Goal: Transaction & Acquisition: Purchase product/service

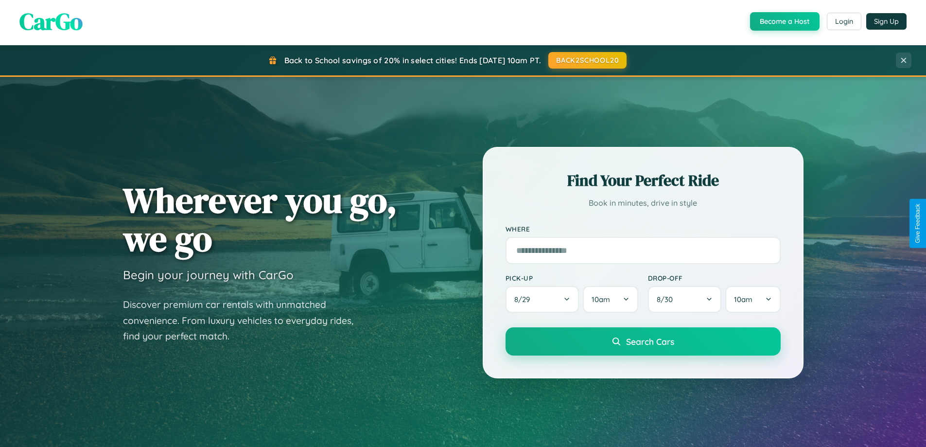
scroll to position [1870, 0]
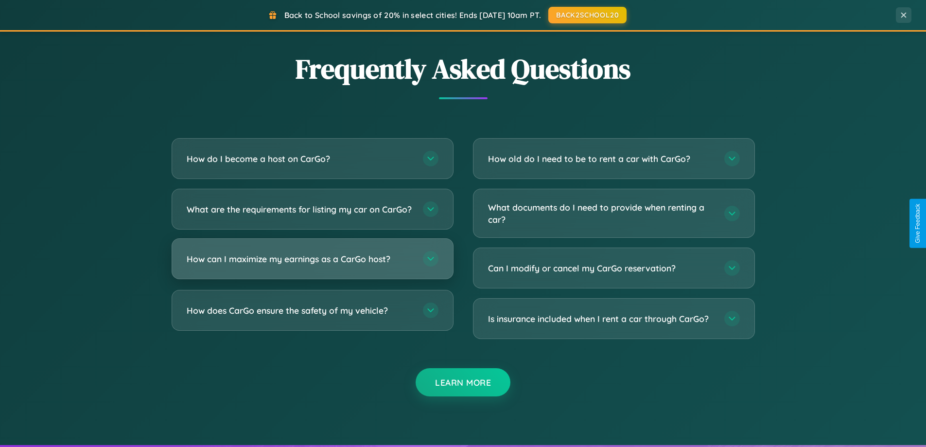
click at [312, 265] on h3 "How can I maximize my earnings as a CarGo host?" at bounding box center [300, 259] width 226 height 12
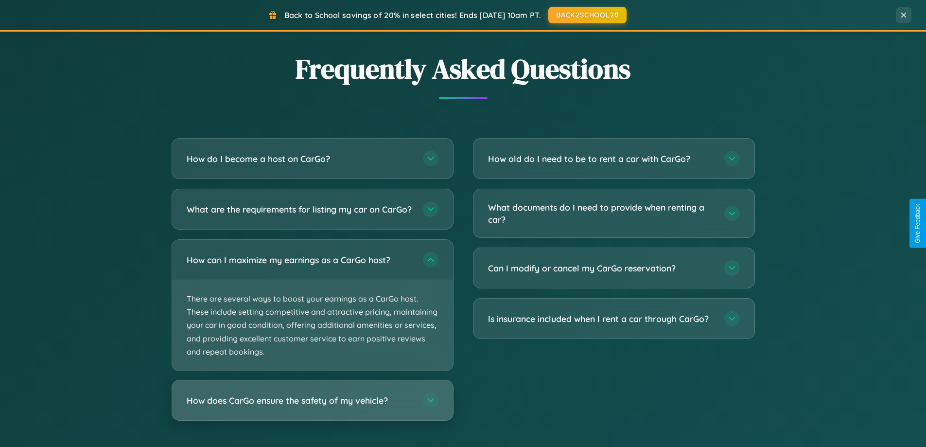
click at [312, 406] on h3 "How does CarGo ensure the safety of my vehicle?" at bounding box center [300, 400] width 226 height 12
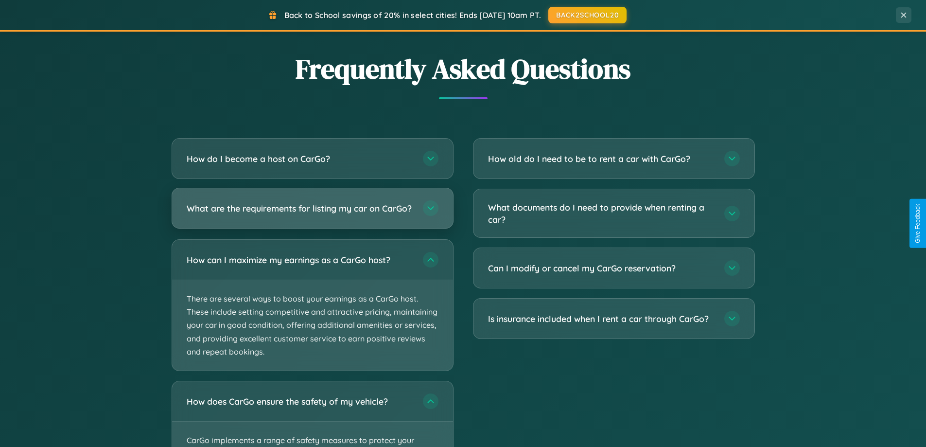
click at [312, 213] on h3 "What are the requirements for listing my car on CarGo?" at bounding box center [300, 208] width 226 height 12
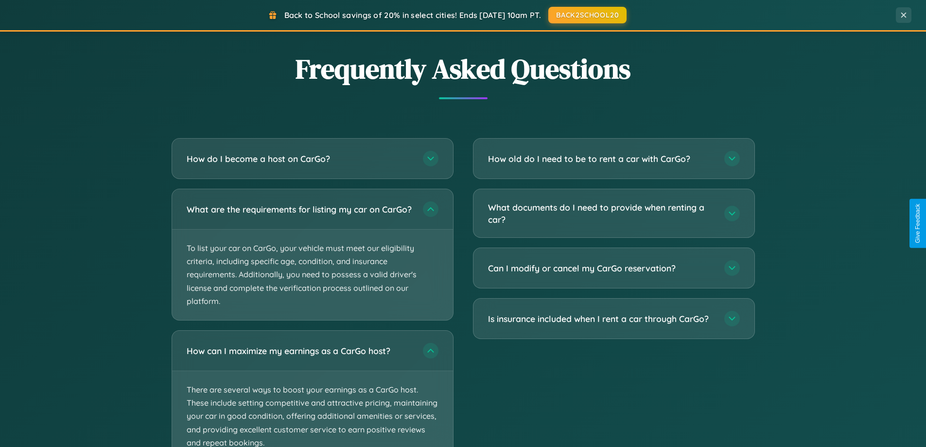
scroll to position [2035, 0]
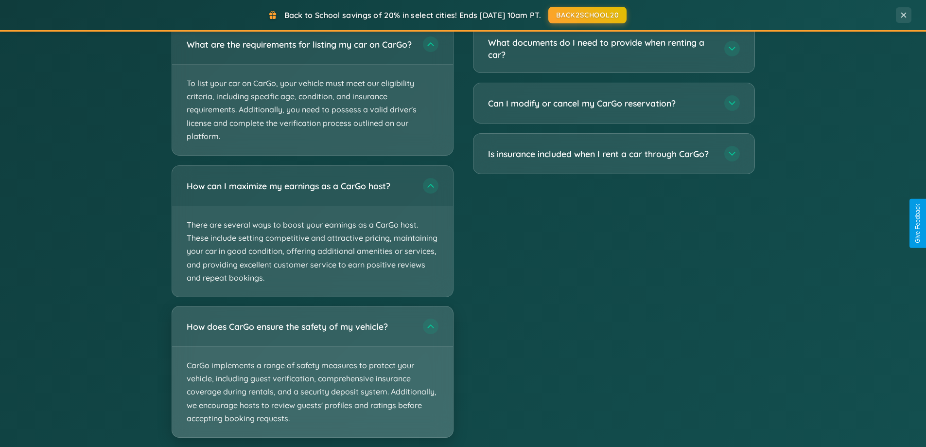
click at [312, 381] on p "CarGo implements a range of safety measures to protect your vehicle, including …" at bounding box center [312, 391] width 281 height 90
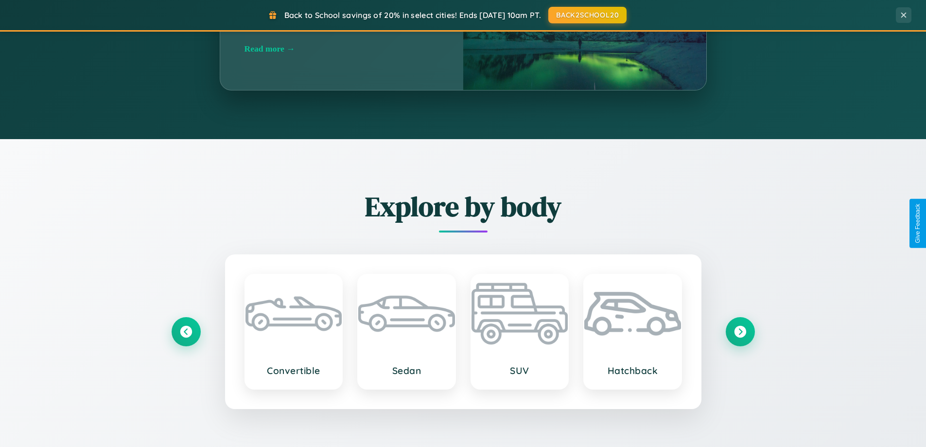
scroll to position [419, 0]
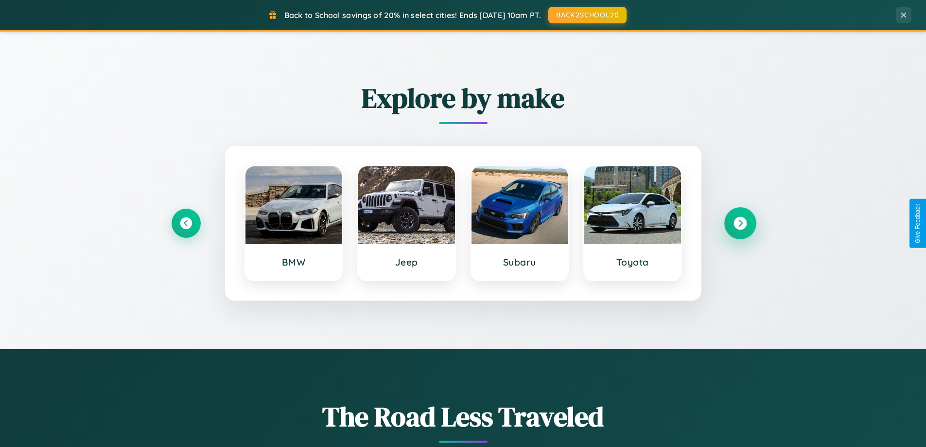
click at [740, 223] on icon at bounding box center [739, 223] width 13 height 13
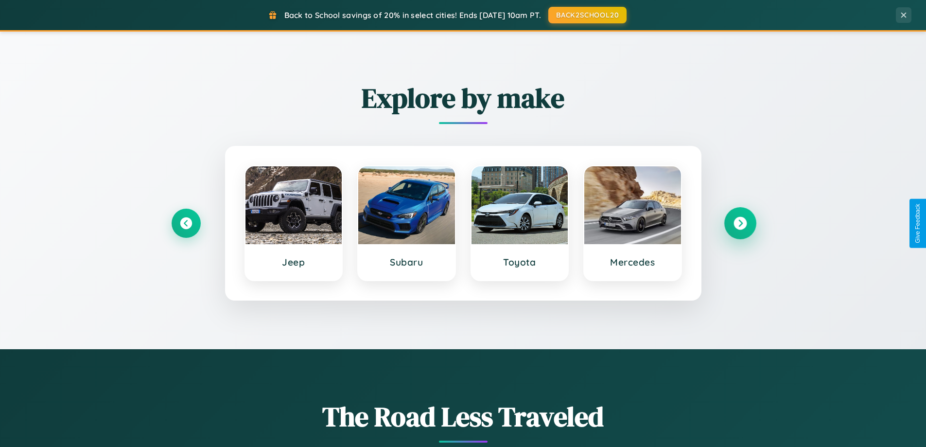
click at [740, 223] on icon at bounding box center [739, 223] width 13 height 13
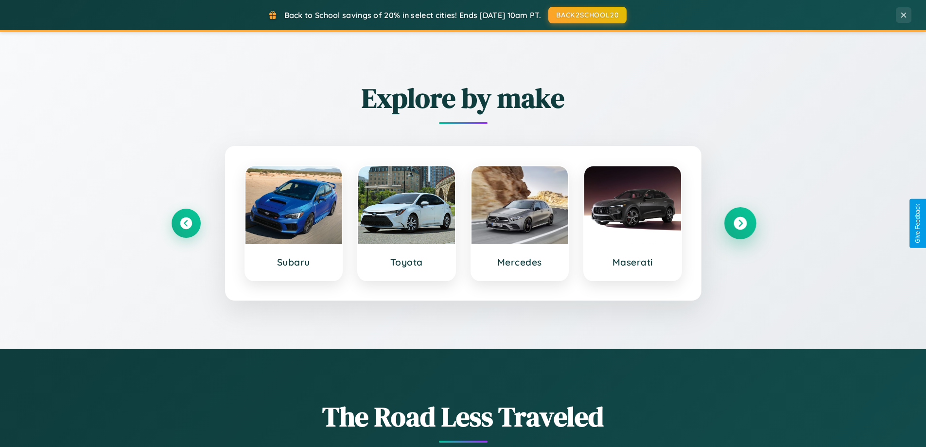
click at [740, 223] on icon at bounding box center [739, 223] width 13 height 13
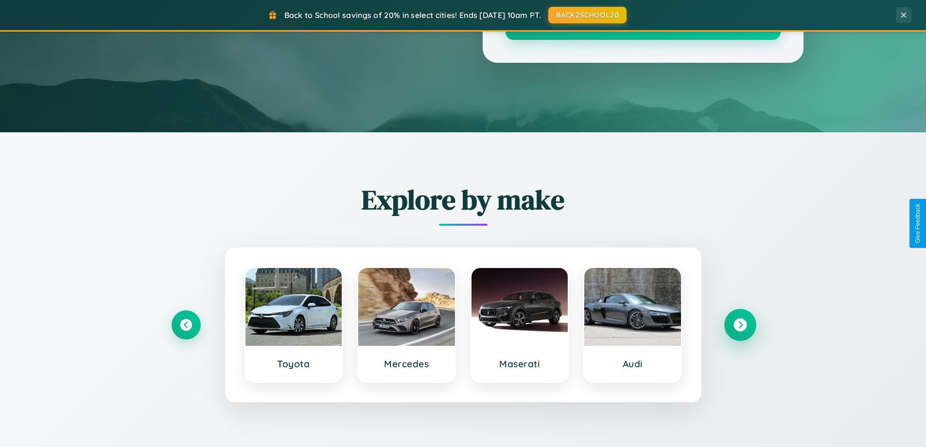
scroll to position [0, 0]
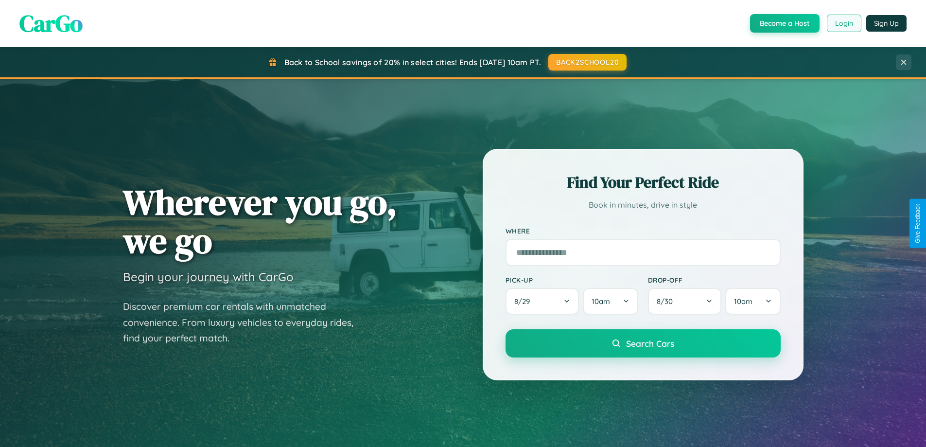
click at [843, 23] on button "Login" at bounding box center [844, 23] width 35 height 17
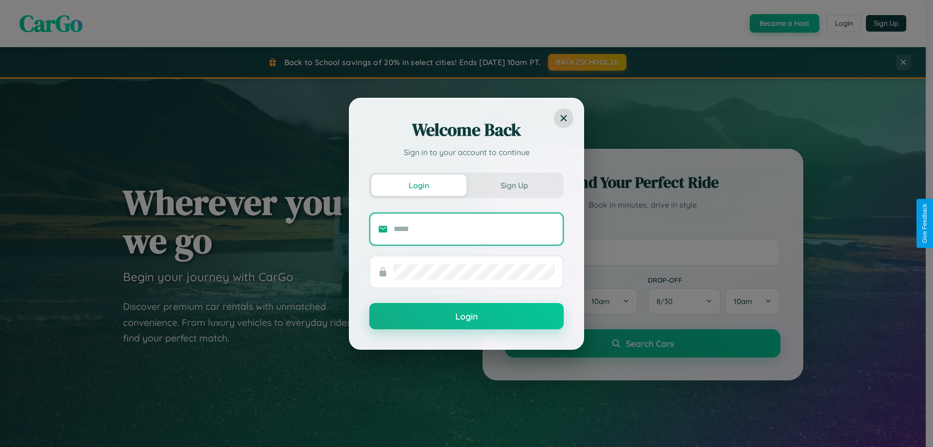
click at [474, 228] on input "text" at bounding box center [474, 229] width 161 height 16
type input "**********"
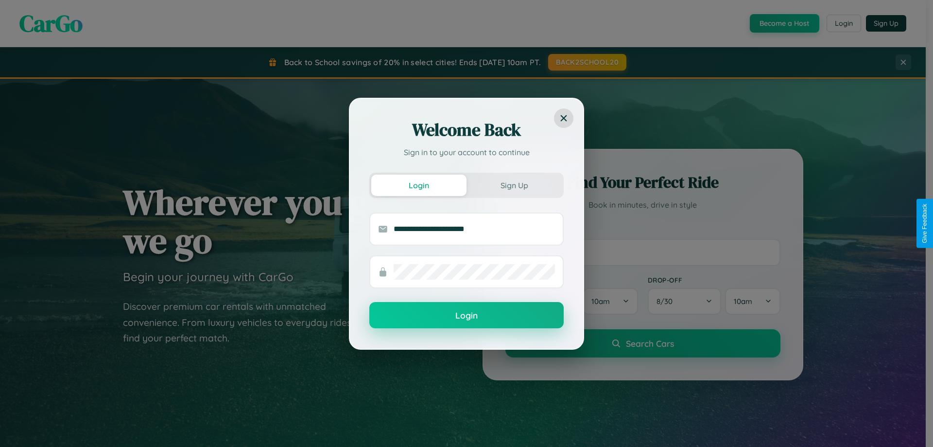
click at [467, 315] on button "Login" at bounding box center [466, 315] width 194 height 26
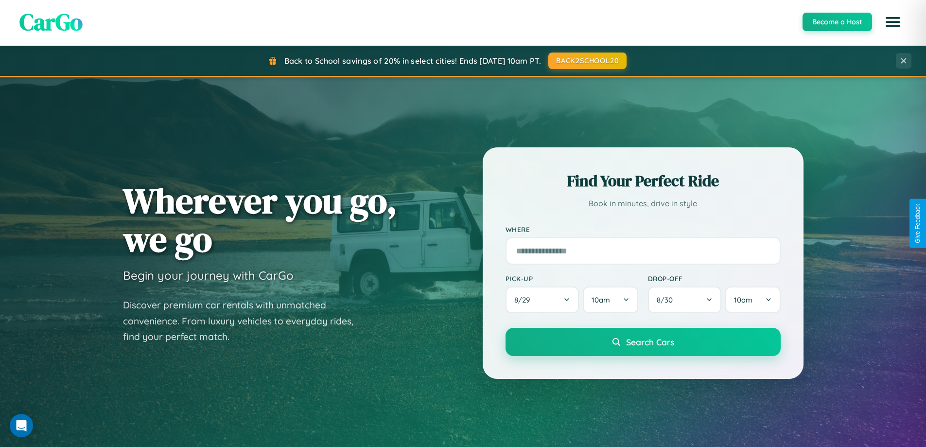
scroll to position [1139, 0]
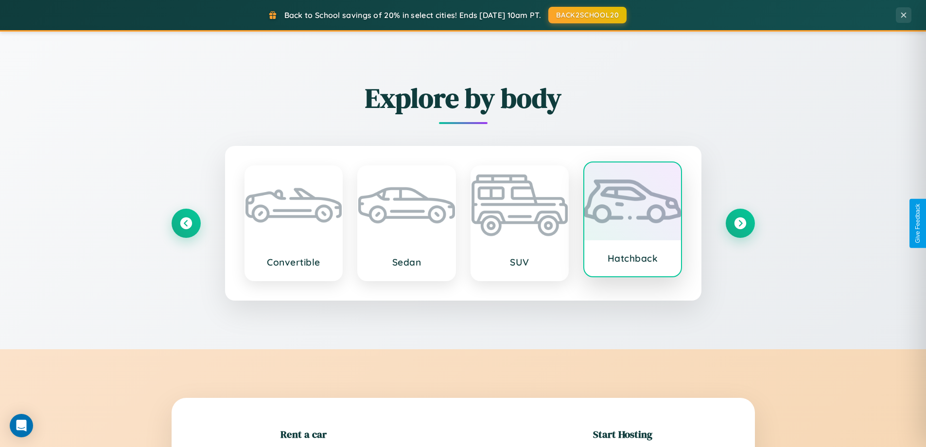
click at [632, 220] on div at bounding box center [632, 201] width 97 height 78
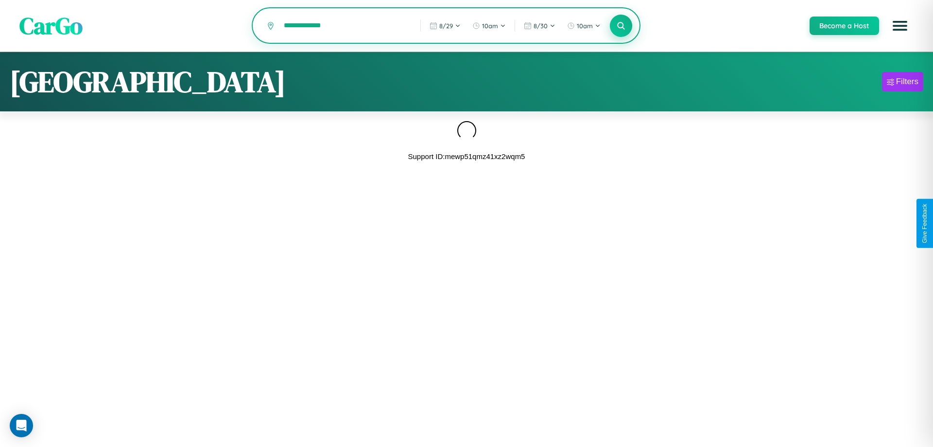
type input "**********"
click at [621, 26] on icon at bounding box center [620, 25] width 9 height 9
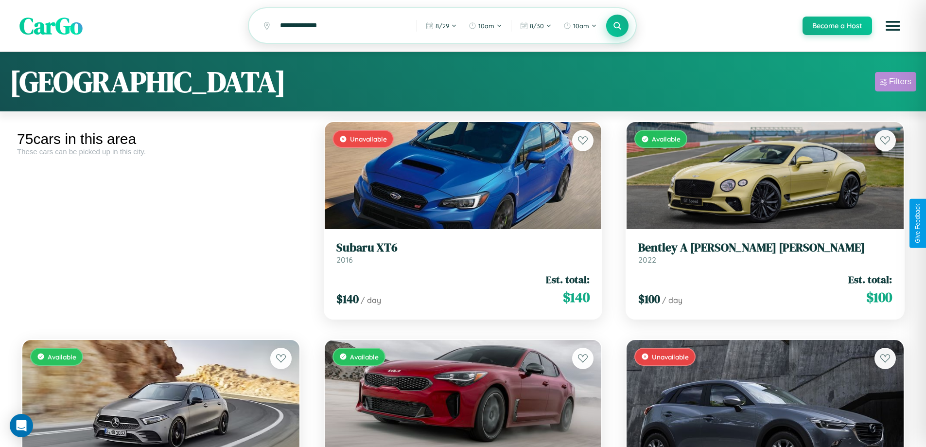
click at [895, 83] on div "Filters" at bounding box center [900, 82] width 22 height 10
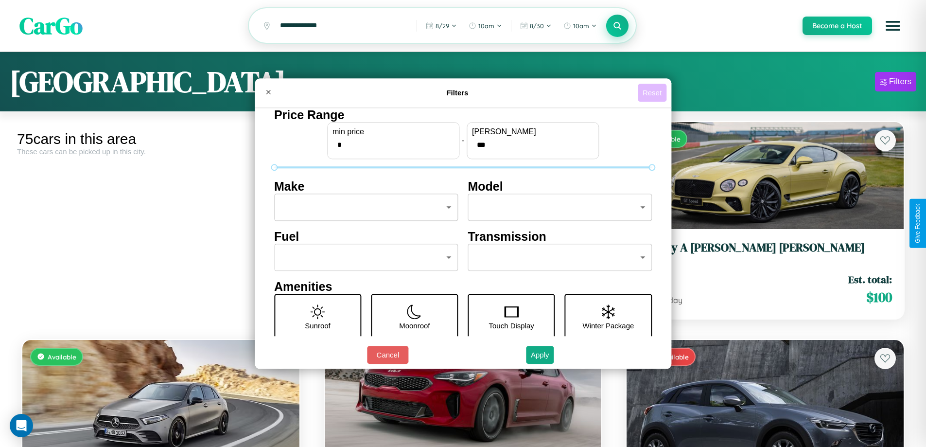
click at [653, 92] on button "Reset" at bounding box center [652, 93] width 29 height 18
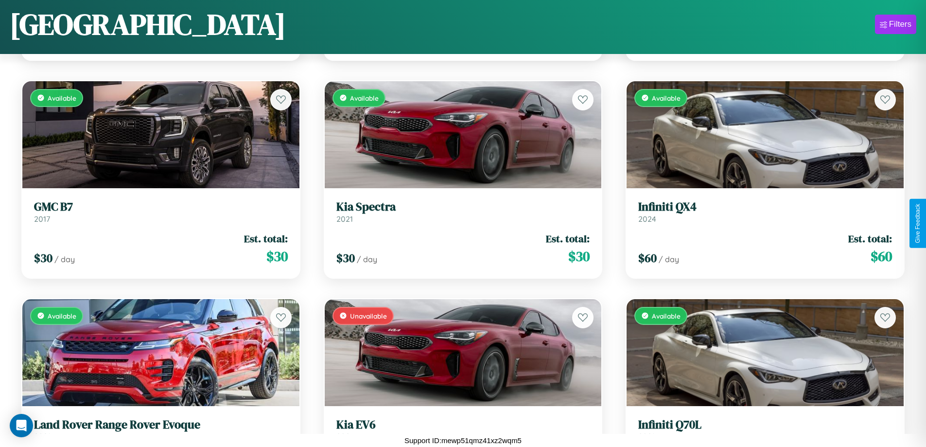
scroll to position [4271, 0]
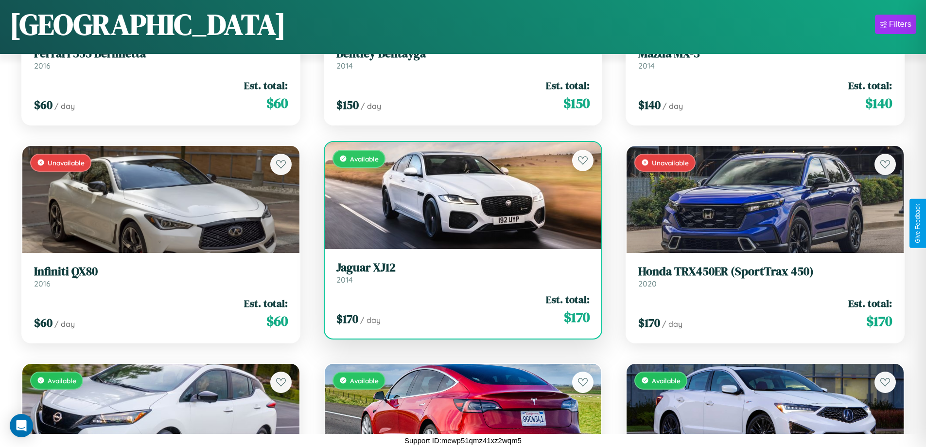
click at [459, 274] on link "Jaguar XJ12 2014" at bounding box center [463, 272] width 254 height 24
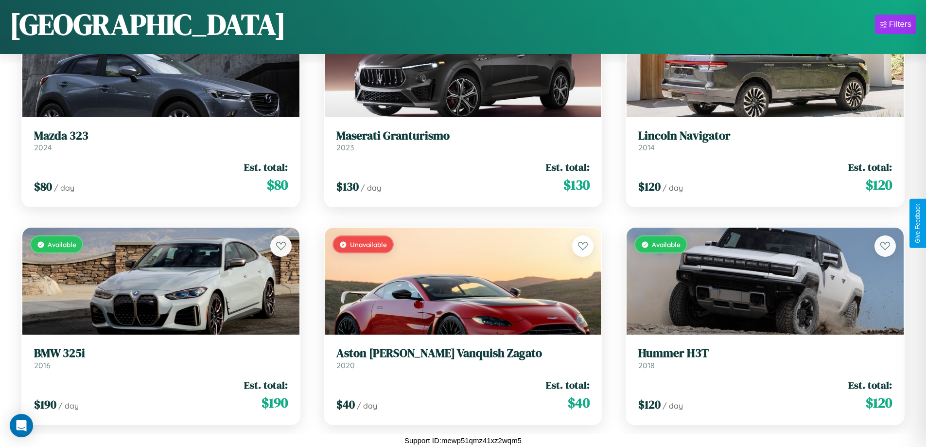
scroll to position [2748, 0]
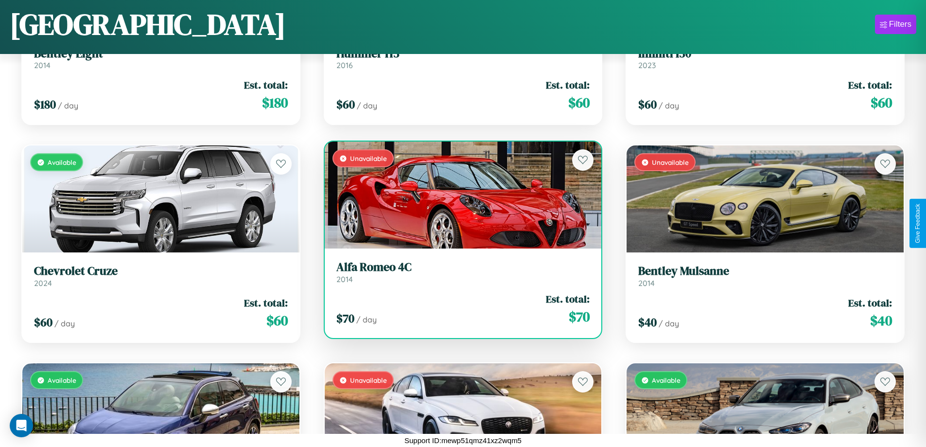
click at [459, 272] on h3 "Alfa Romeo 4C" at bounding box center [463, 267] width 254 height 14
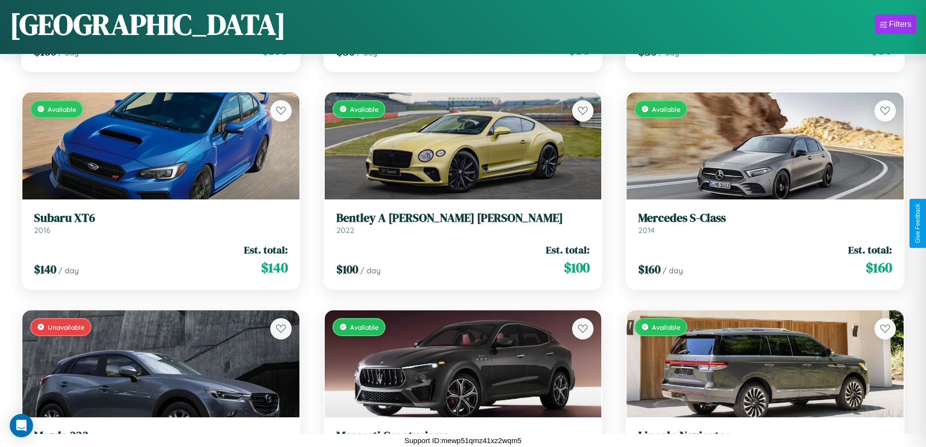
scroll to position [4053, 0]
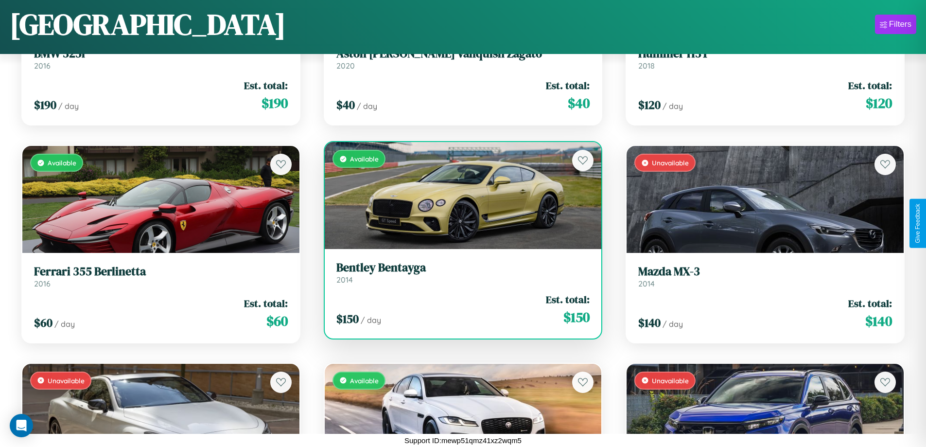
click at [459, 272] on h3 "[PERSON_NAME]" at bounding box center [463, 267] width 254 height 14
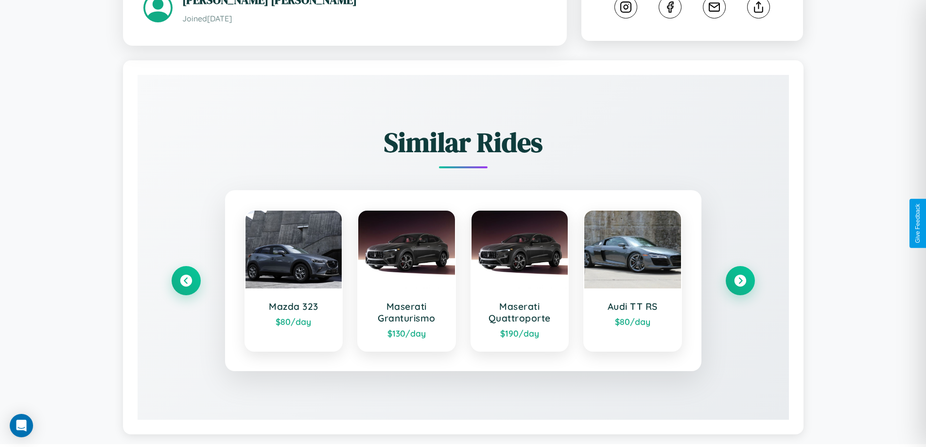
scroll to position [546, 0]
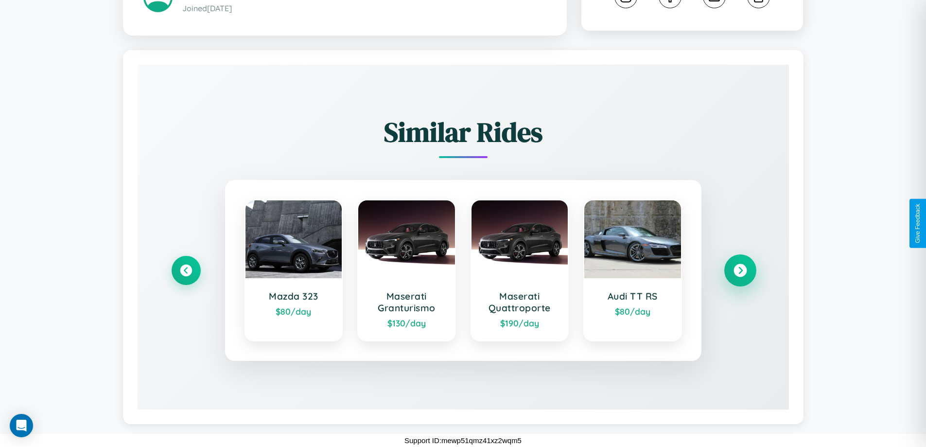
click at [740, 270] on icon at bounding box center [739, 270] width 13 height 13
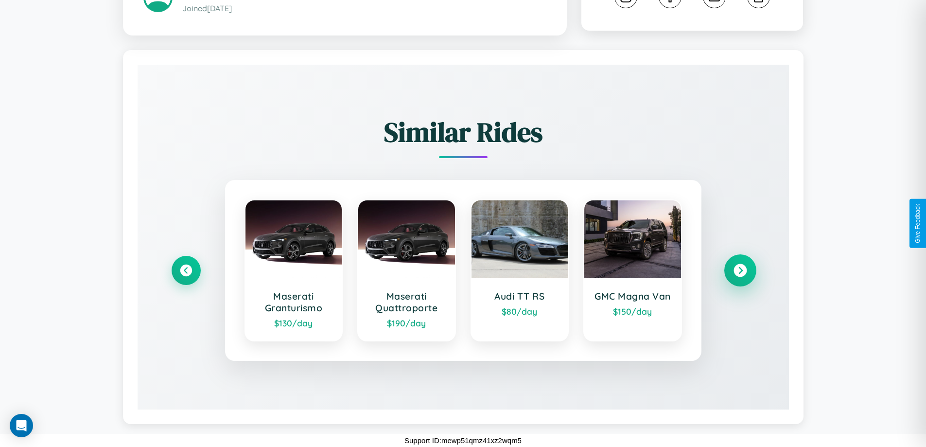
click at [740, 270] on icon at bounding box center [739, 270] width 13 height 13
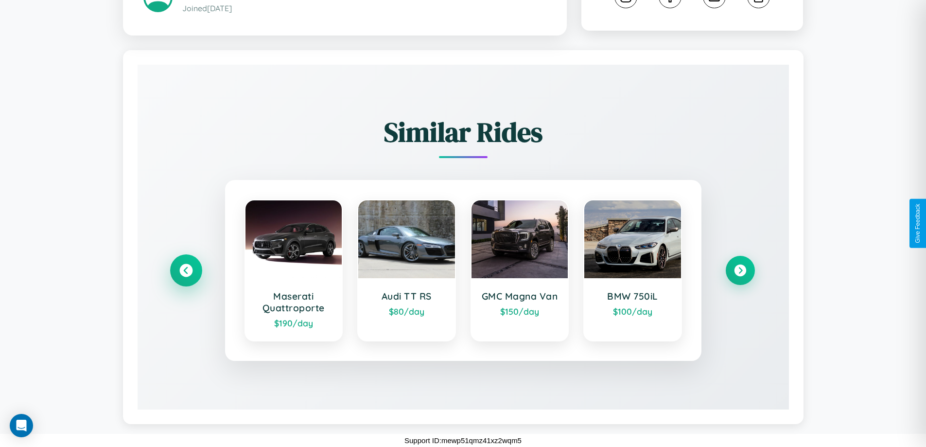
click at [186, 270] on icon at bounding box center [185, 270] width 13 height 13
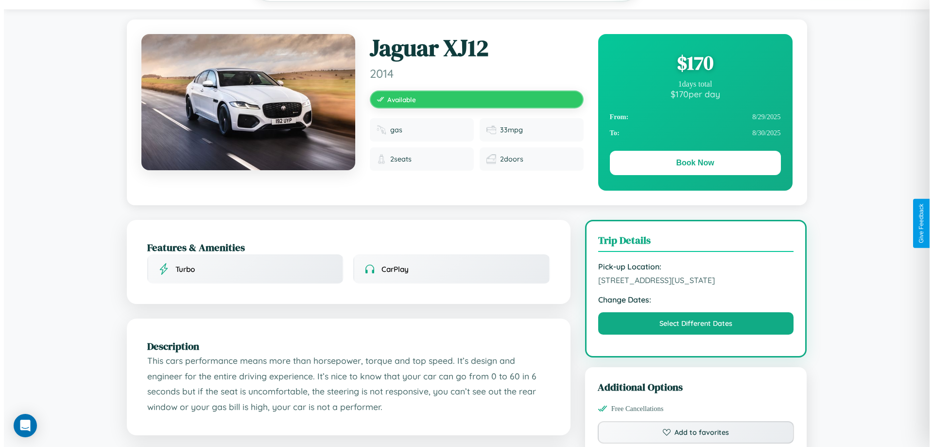
scroll to position [0, 0]
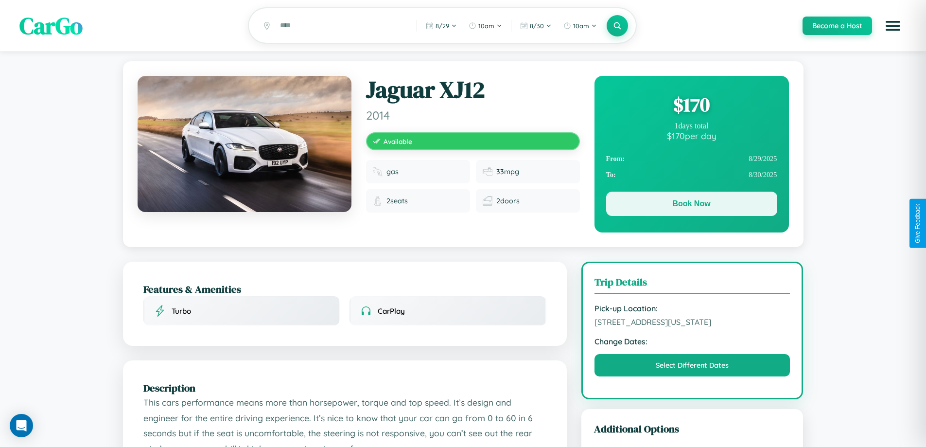
click at [691, 206] on button "Book Now" at bounding box center [691, 203] width 171 height 24
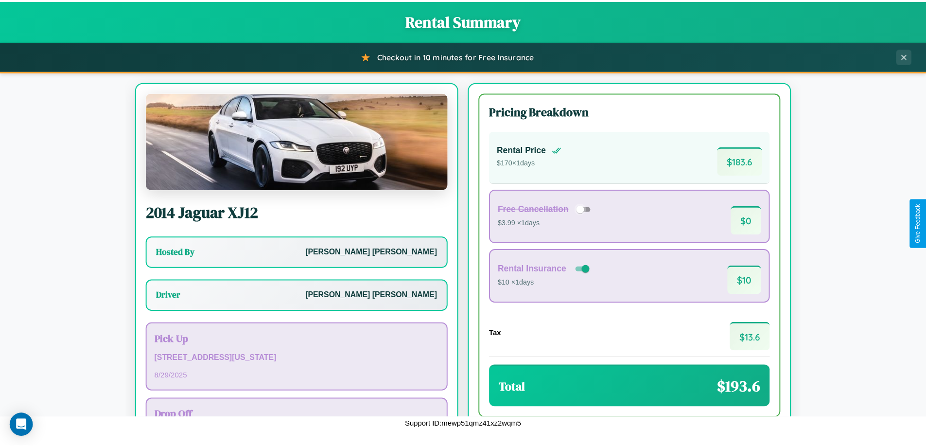
scroll to position [70, 0]
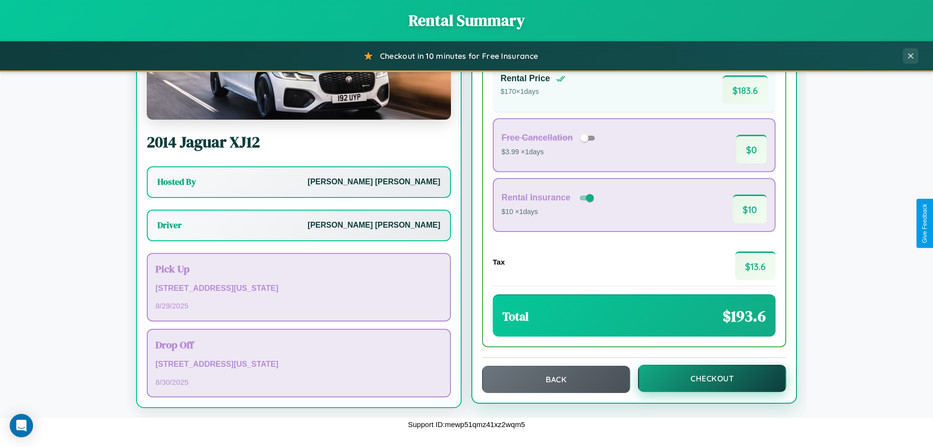
click at [706, 378] on button "Checkout" at bounding box center [712, 377] width 148 height 27
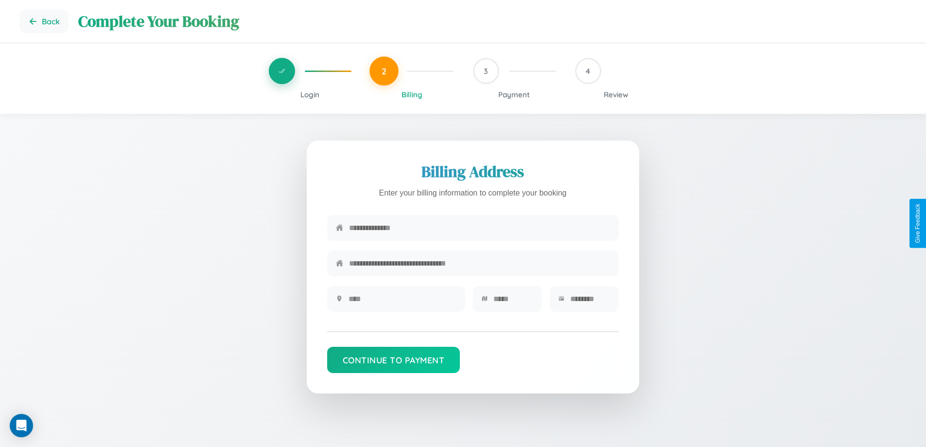
click at [479, 228] on input "text" at bounding box center [479, 228] width 261 height 24
type input "**********"
click at [402, 302] on input "text" at bounding box center [402, 299] width 108 height 24
type input "********"
click at [513, 302] on input "text" at bounding box center [513, 299] width 40 height 24
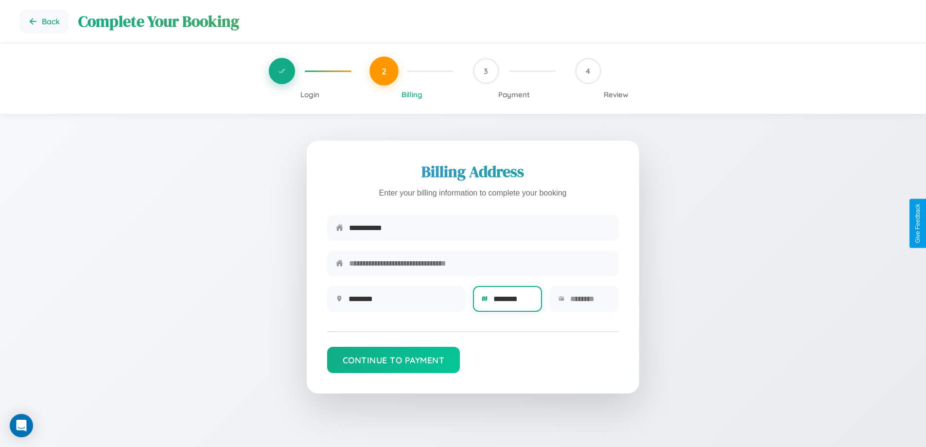
type input "********"
click at [589, 302] on input "text" at bounding box center [590, 299] width 40 height 24
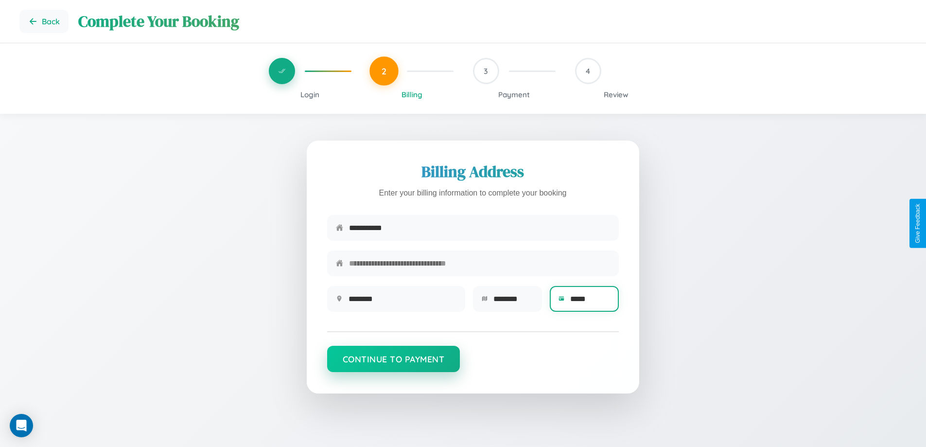
type input "*****"
click at [393, 364] on button "Continue to Payment" at bounding box center [393, 359] width 133 height 26
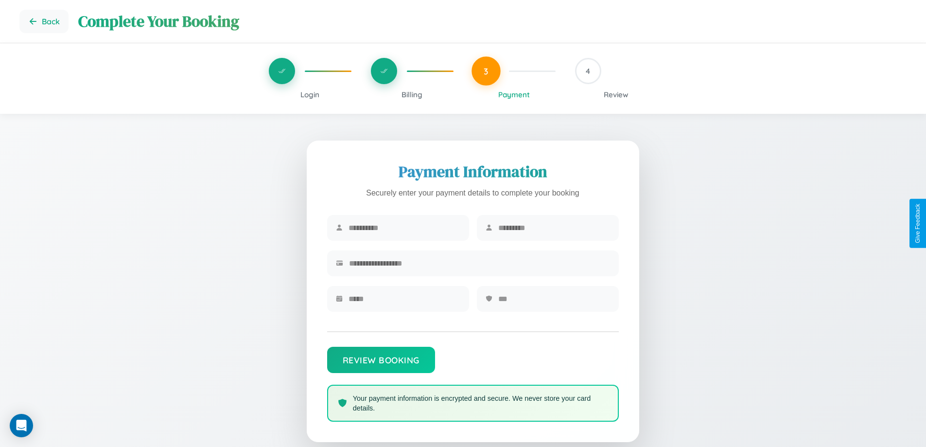
click at [404, 228] on input "text" at bounding box center [404, 228] width 112 height 24
type input "*****"
click at [554, 228] on input "text" at bounding box center [554, 228] width 112 height 24
type input "*********"
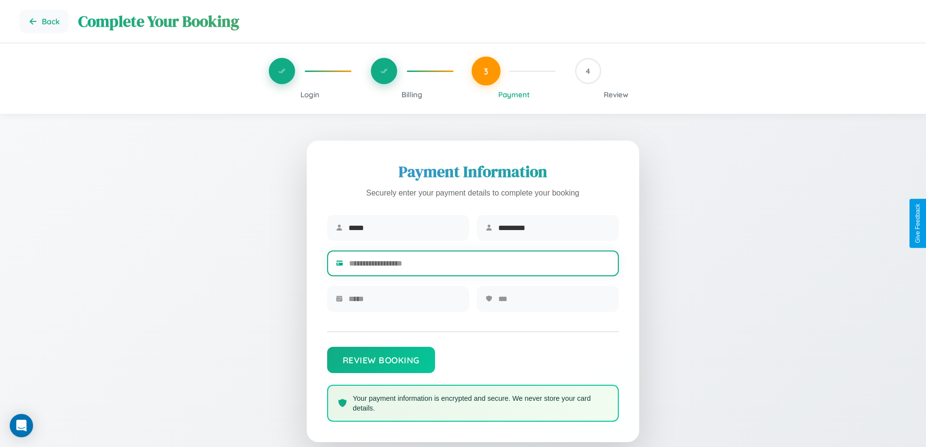
click at [479, 265] on input "text" at bounding box center [479, 263] width 261 height 24
type input "**********"
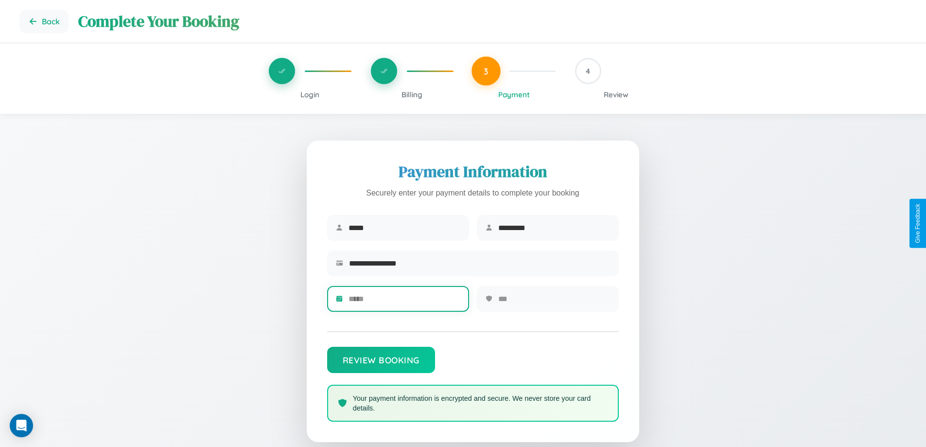
click at [404, 302] on input "text" at bounding box center [404, 299] width 112 height 24
type input "*****"
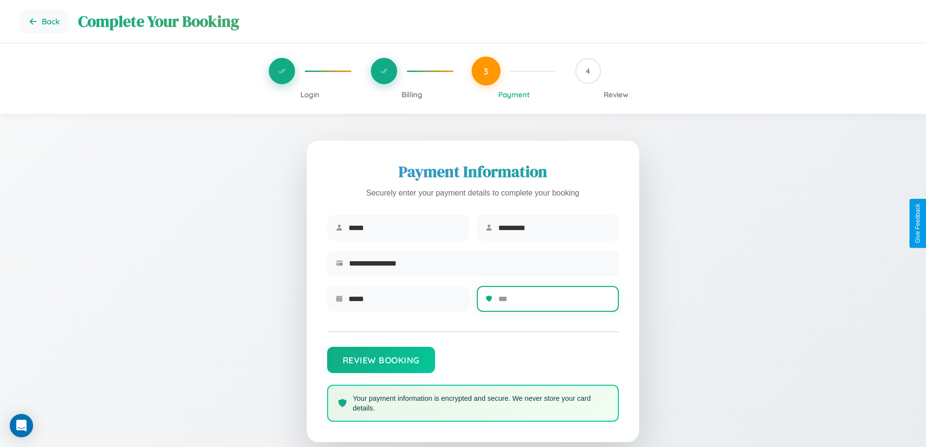
click at [554, 302] on input "text" at bounding box center [554, 299] width 112 height 24
type input "***"
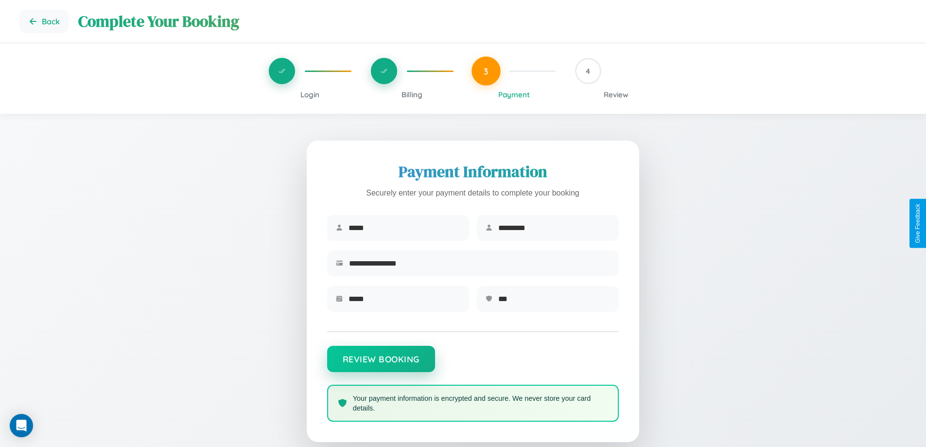
click at [381, 364] on button "Review Booking" at bounding box center [381, 359] width 108 height 26
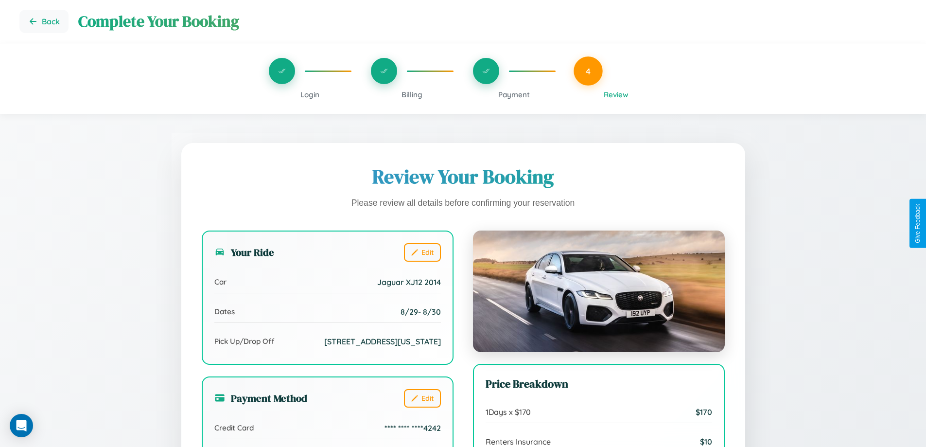
scroll to position [268, 0]
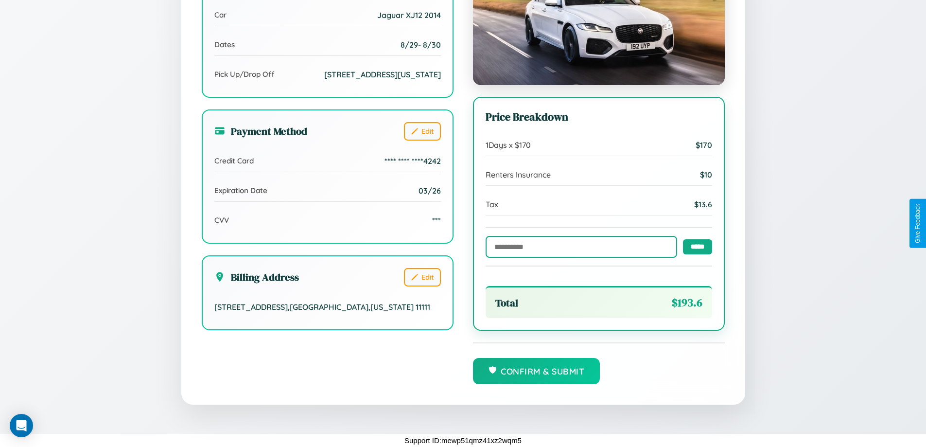
click at [578, 246] on input "text" at bounding box center [580, 247] width 191 height 22
type input "**********"
click at [694, 246] on input "*****" at bounding box center [697, 246] width 29 height 15
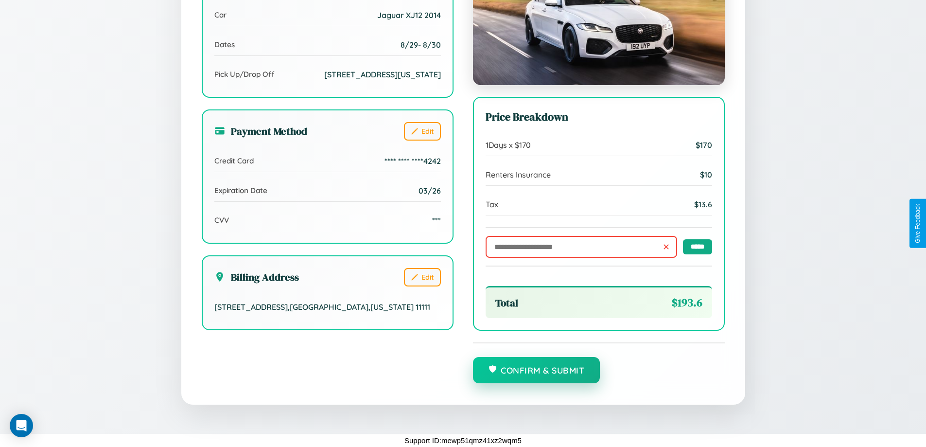
click at [536, 370] on button "Confirm & Submit" at bounding box center [536, 370] width 127 height 26
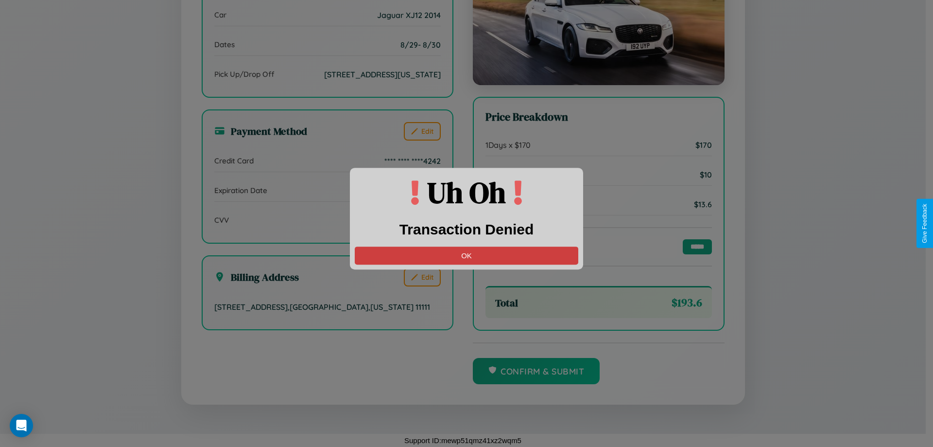
click at [467, 255] on button "OK" at bounding box center [467, 255] width 224 height 18
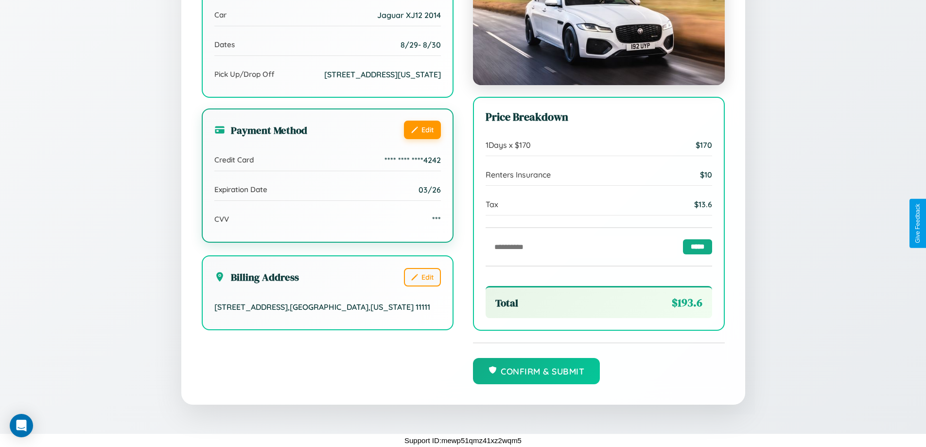
click at [422, 139] on button "Edit" at bounding box center [422, 130] width 37 height 18
click at [422, 138] on button "Edit" at bounding box center [422, 130] width 37 height 18
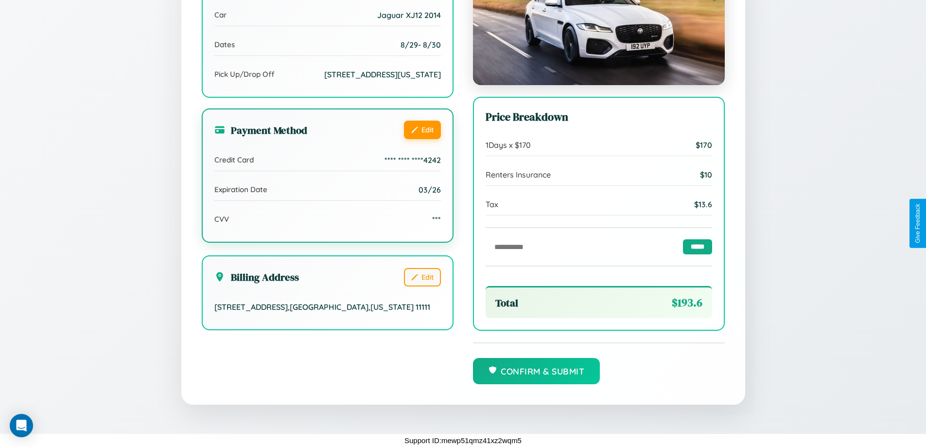
click at [422, 138] on button "Edit" at bounding box center [422, 130] width 37 height 18
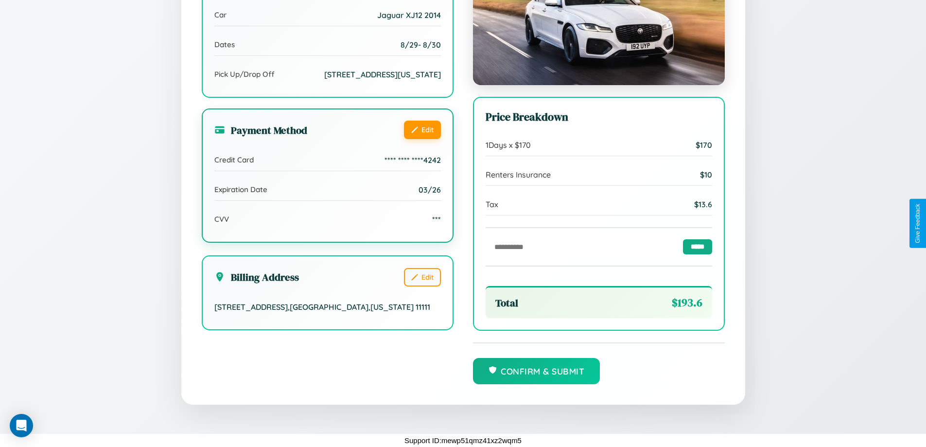
click at [422, 138] on button "Edit" at bounding box center [422, 130] width 37 height 18
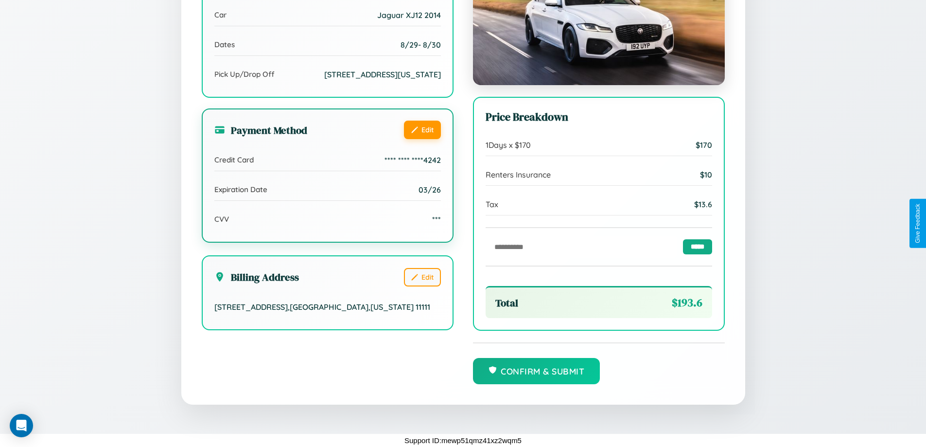
click at [422, 138] on button "Edit" at bounding box center [422, 130] width 37 height 18
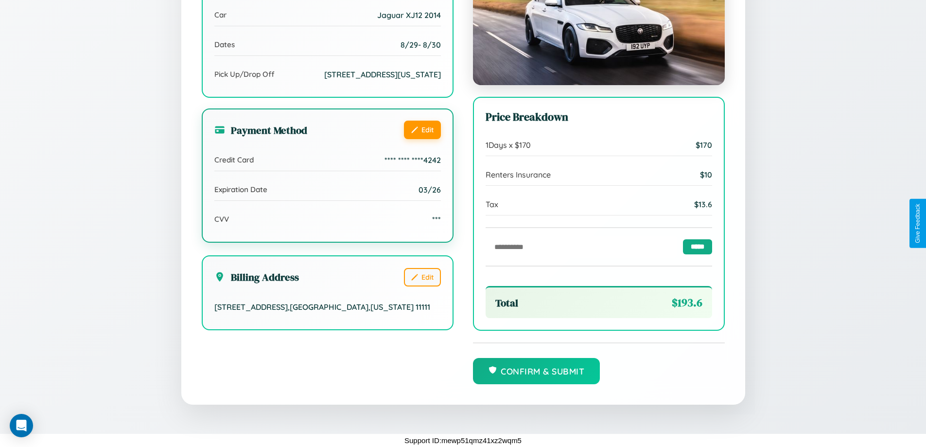
click at [422, 138] on button "Edit" at bounding box center [422, 130] width 37 height 18
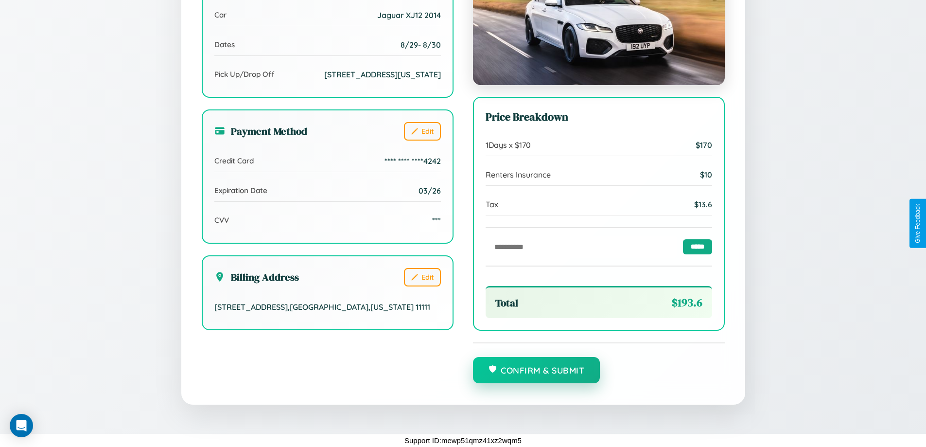
click at [536, 370] on button "Confirm & Submit" at bounding box center [536, 370] width 127 height 26
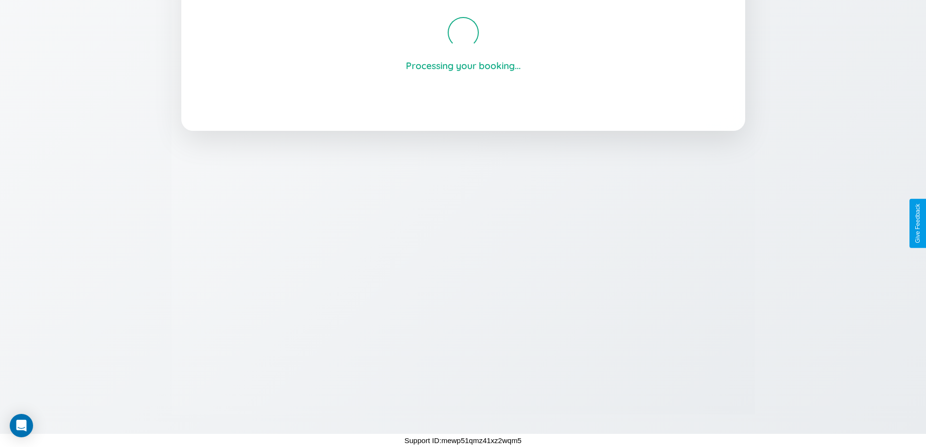
scroll to position [185, 0]
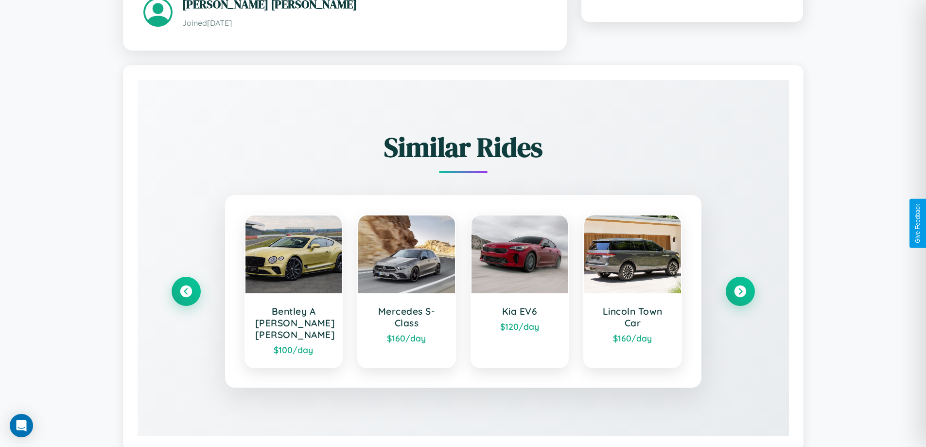
scroll to position [600, 0]
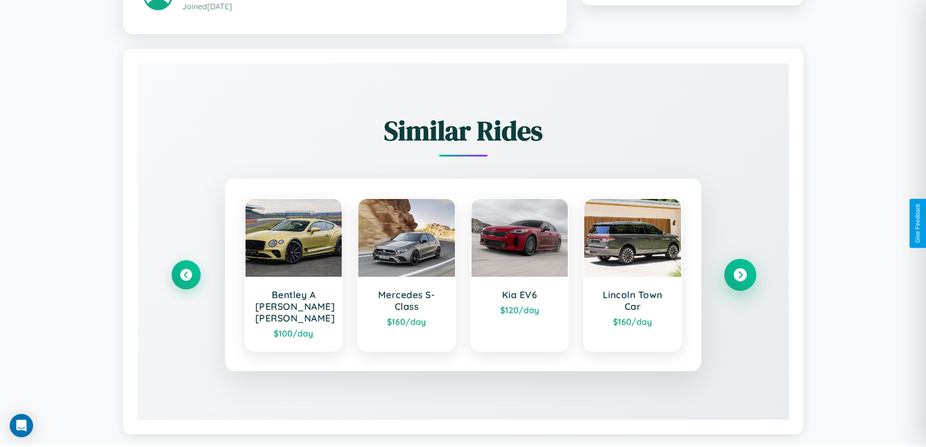
click at [740, 270] on icon at bounding box center [739, 274] width 13 height 13
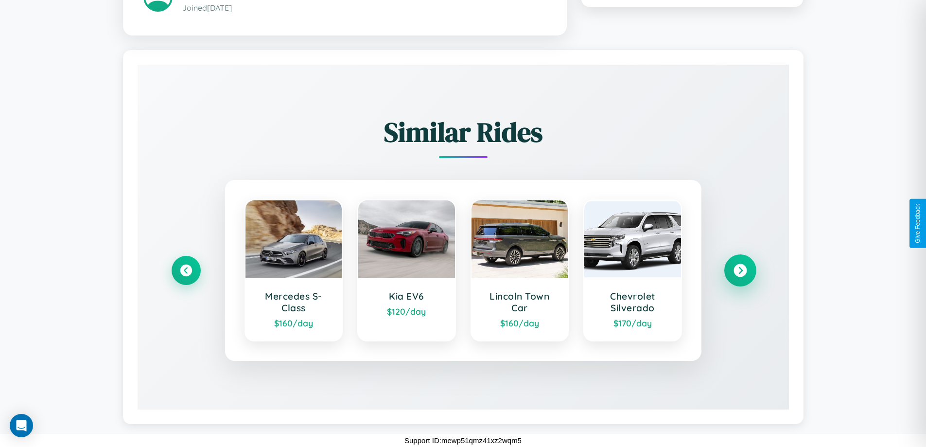
click at [740, 270] on icon at bounding box center [739, 269] width 13 height 13
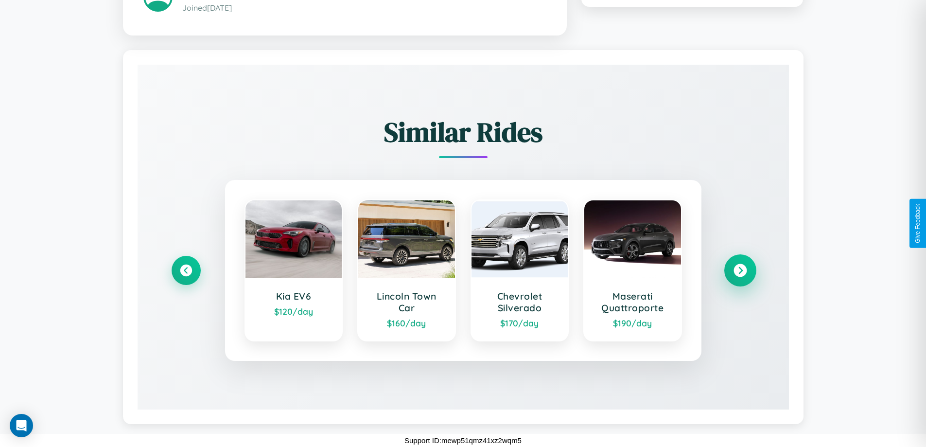
click at [740, 270] on icon at bounding box center [739, 269] width 13 height 13
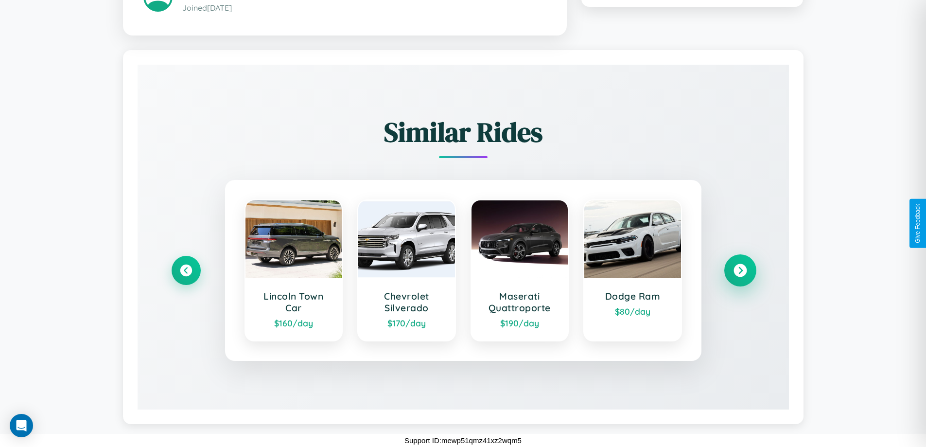
click at [740, 270] on icon at bounding box center [739, 269] width 13 height 13
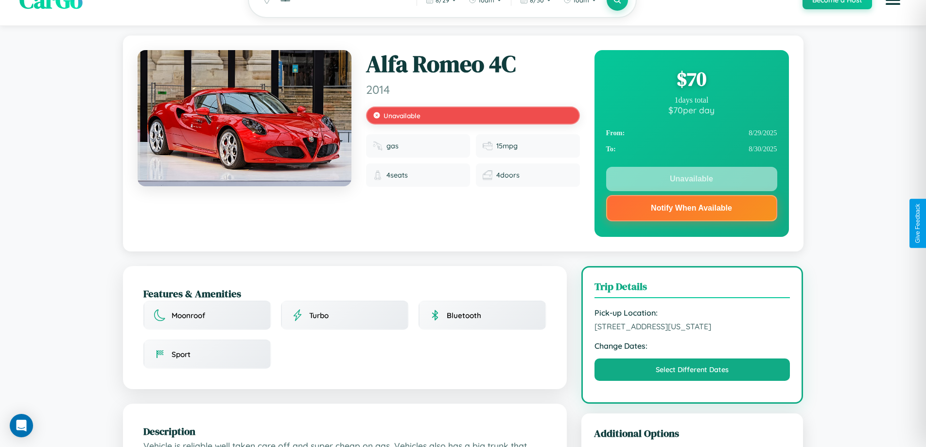
scroll to position [0, 0]
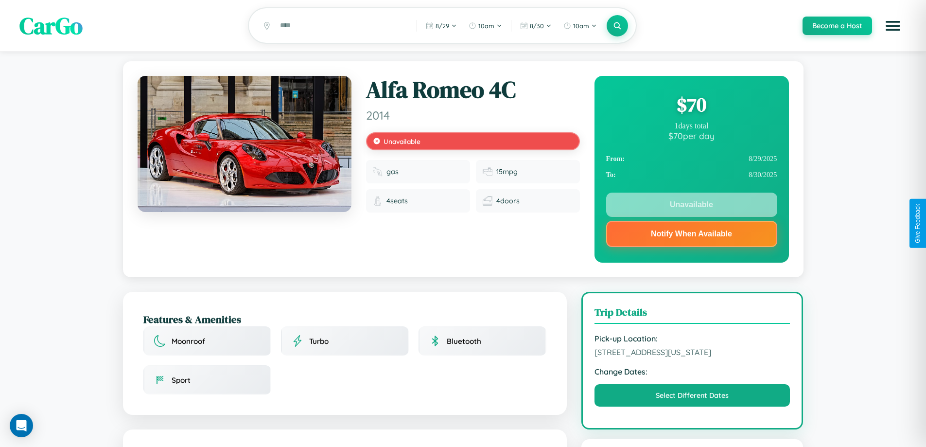
click at [691, 106] on div "$ 70" at bounding box center [691, 104] width 171 height 26
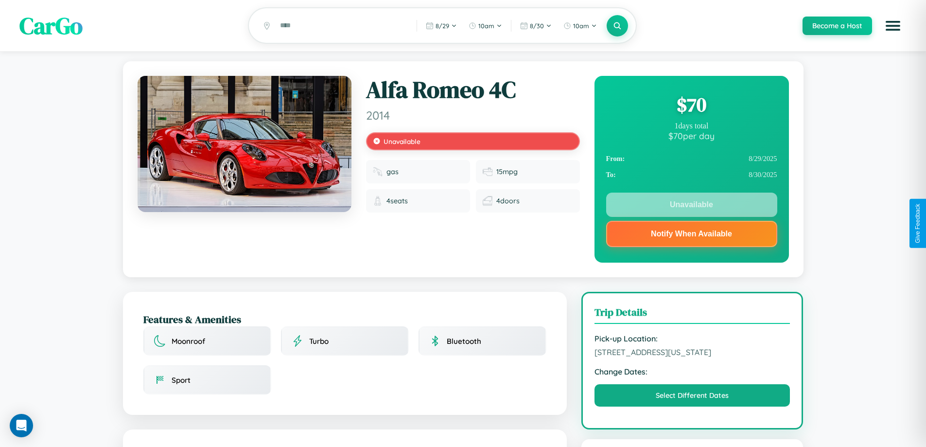
click at [691, 106] on div "$ 70" at bounding box center [691, 104] width 171 height 26
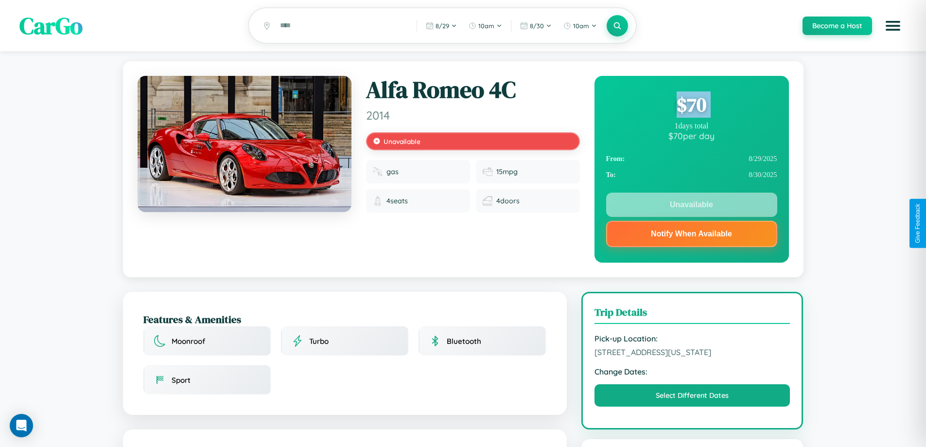
click at [691, 106] on div "$ 70" at bounding box center [691, 104] width 171 height 26
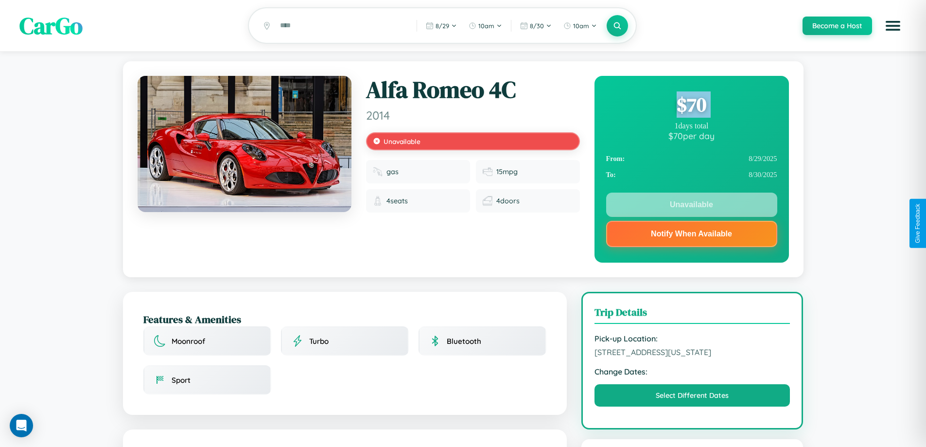
click at [691, 106] on div "$ 70" at bounding box center [691, 104] width 171 height 26
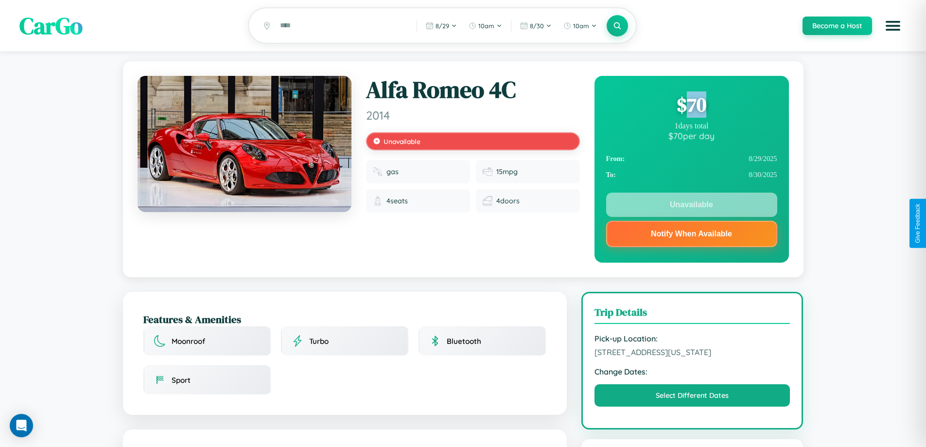
click at [691, 106] on div "$ 70" at bounding box center [691, 104] width 171 height 26
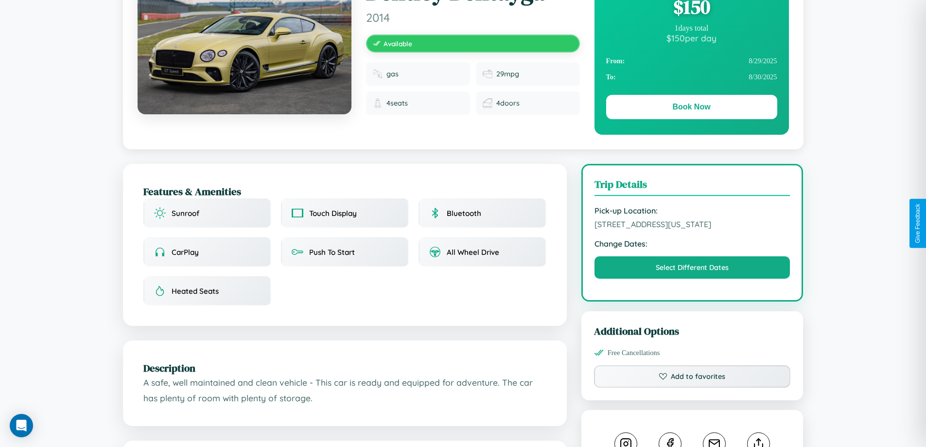
scroll to position [105, 0]
